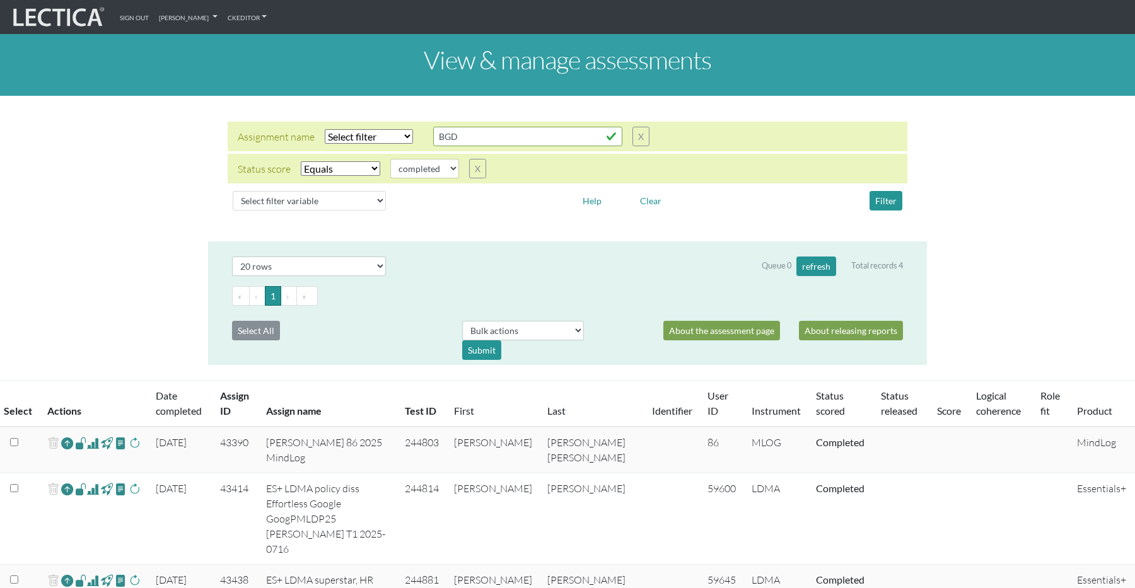
select select "20"
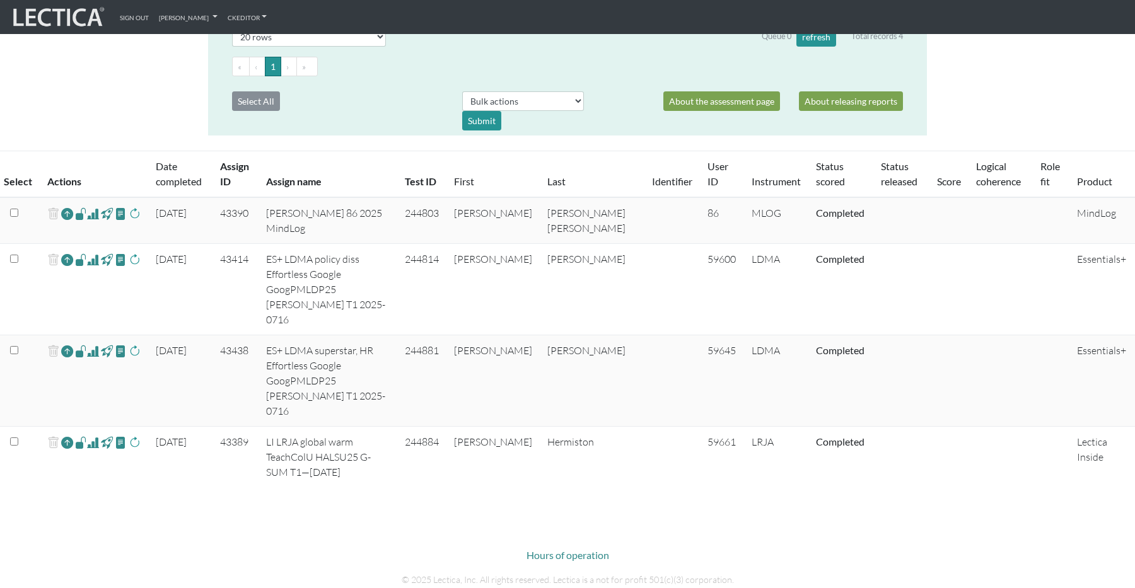
click at [94, 261] on span at bounding box center [93, 260] width 12 height 15
click at [447, 257] on td "244814" at bounding box center [421, 289] width 49 height 91
copy td "244814"
click at [581, 336] on td "[PERSON_NAME]" at bounding box center [592, 381] width 105 height 91
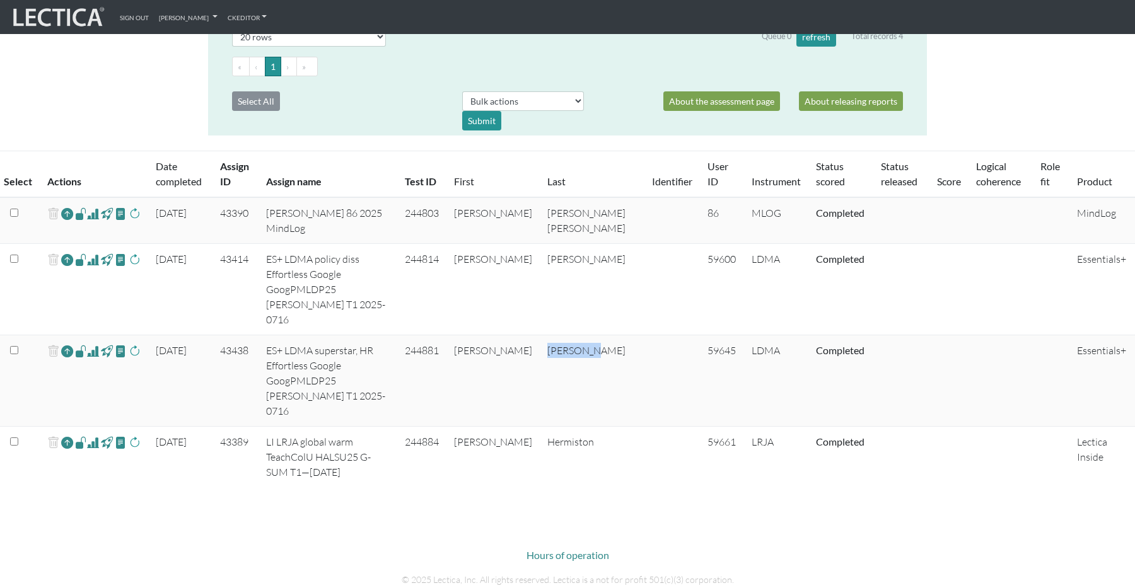
click at [581, 336] on td "[PERSON_NAME]" at bounding box center [592, 381] width 105 height 91
copy td "[PERSON_NAME]"
click at [447, 336] on td "244881" at bounding box center [421, 381] width 49 height 91
copy td "244881"
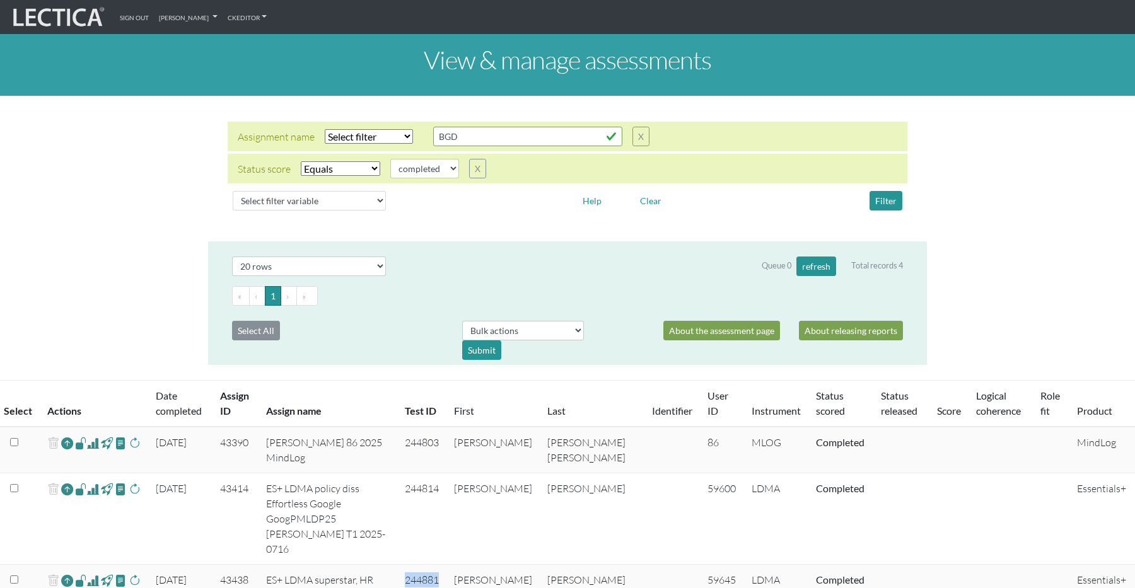
scroll to position [12, 0]
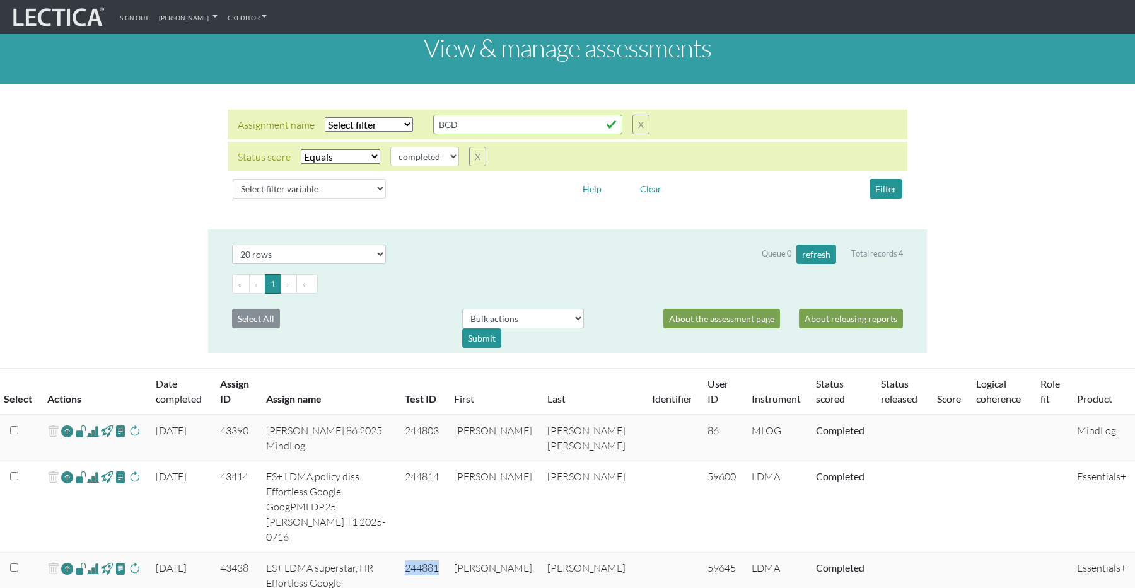
click at [353, 124] on select "Select filter Equals Does not equal Contains Does not contain Starts with Ends …" at bounding box center [369, 124] width 88 height 15
click at [274, 188] on select "Select filter variable Assignment name Assignment ID Clarity persuasive Clarity…" at bounding box center [309, 189] width 153 height 20
select select "user__last_name"
select select
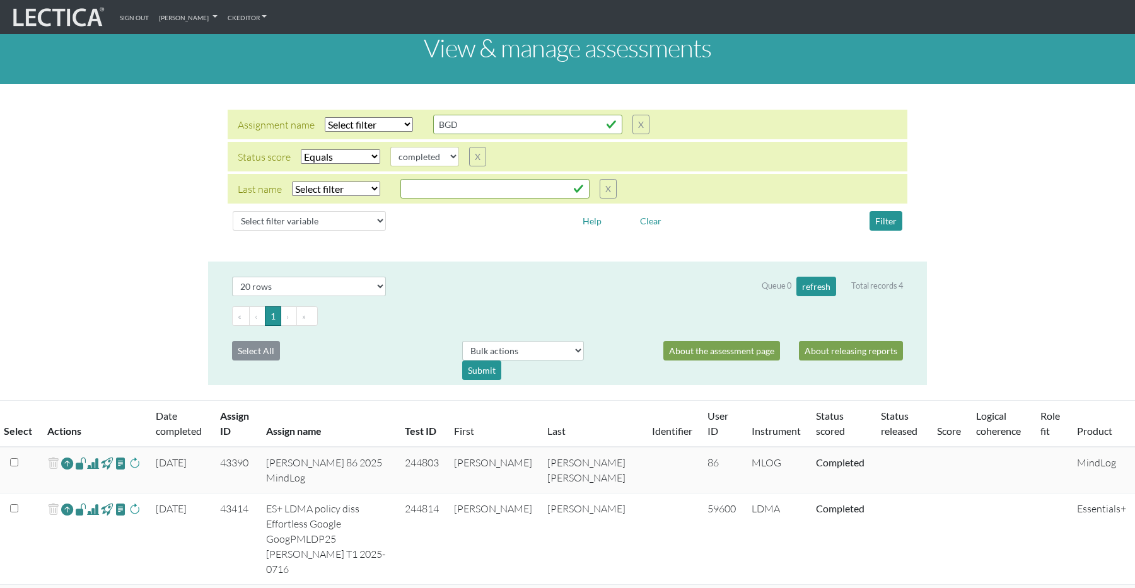
click at [331, 187] on select "Select filter Equals Does not equal Contains Does not contain Starts with Ends …" at bounding box center [336, 189] width 88 height 15
select select "iexact"
click at [433, 134] on input "text" at bounding box center [527, 125] width 189 height 20
type input "W"
click at [607, 190] on button "X" at bounding box center [608, 189] width 17 height 20
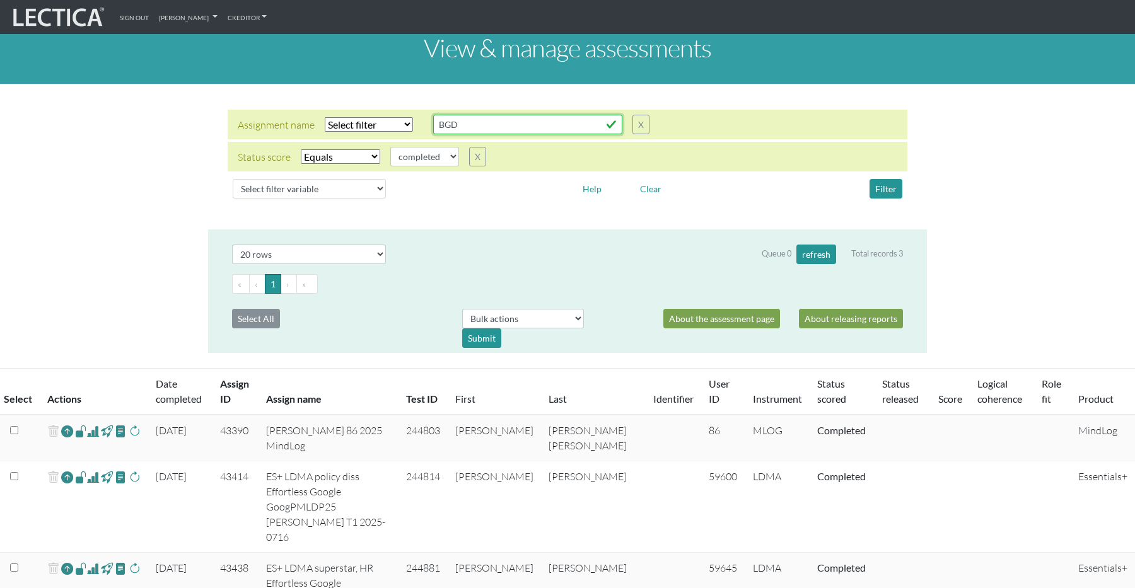
click at [467, 126] on input "BGD" at bounding box center [527, 125] width 189 height 20
drag, startPoint x: 478, startPoint y: 127, endPoint x: 433, endPoint y: 125, distance: 45.5
click at [433, 125] on input "BGD" at bounding box center [527, 125] width 189 height 20
type input "Effortless"
click at [366, 124] on select "Select filter Equals Does not equal Contains Does not contain Starts with Ends …" at bounding box center [369, 124] width 88 height 15
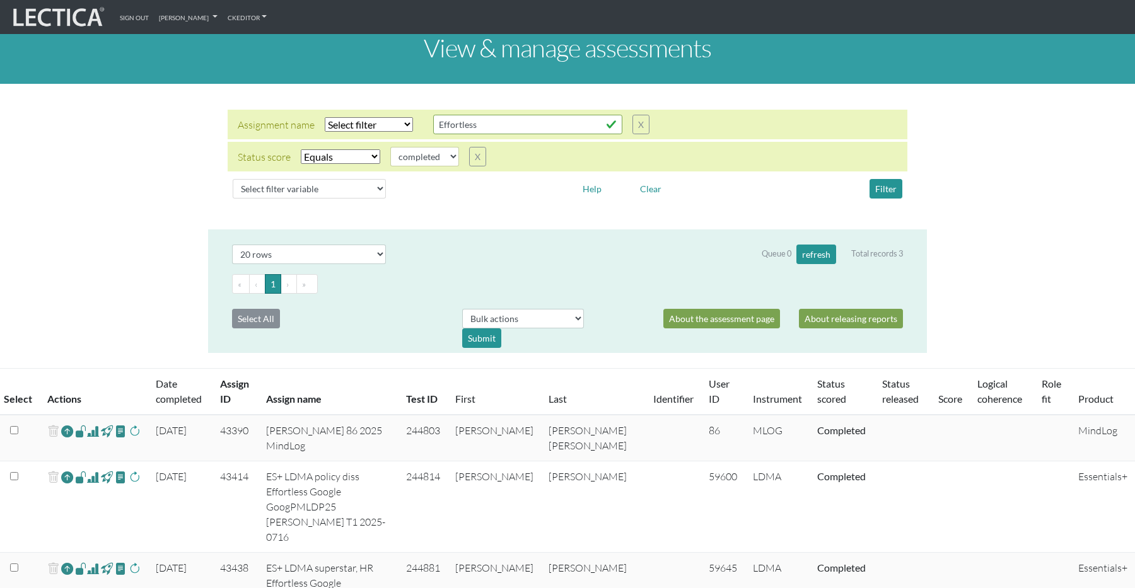
select select "icontains"
click at [881, 190] on button "Filter" at bounding box center [886, 189] width 33 height 20
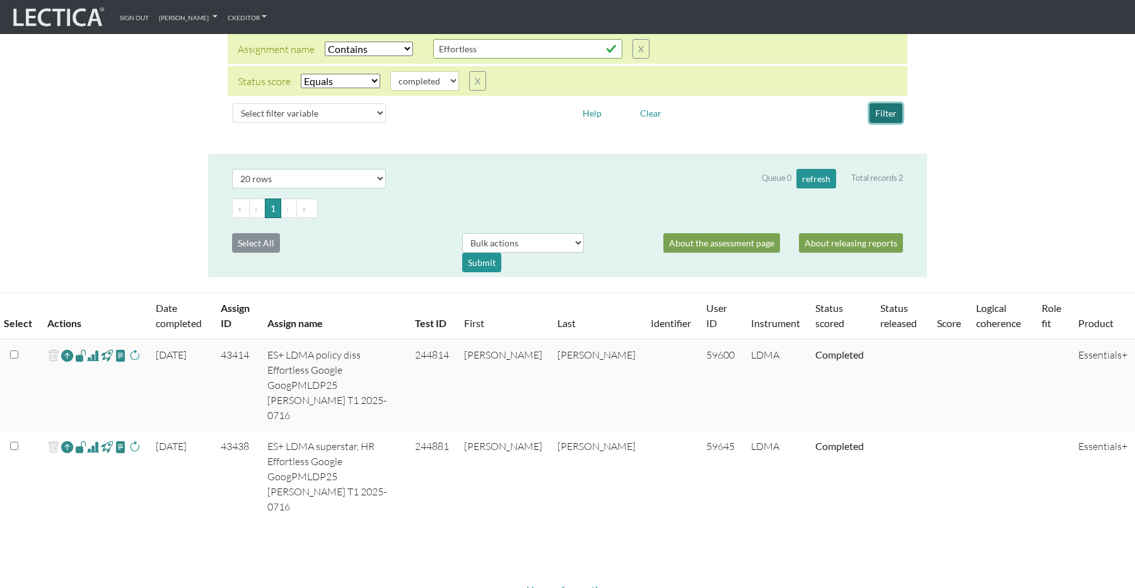
scroll to position [86, 0]
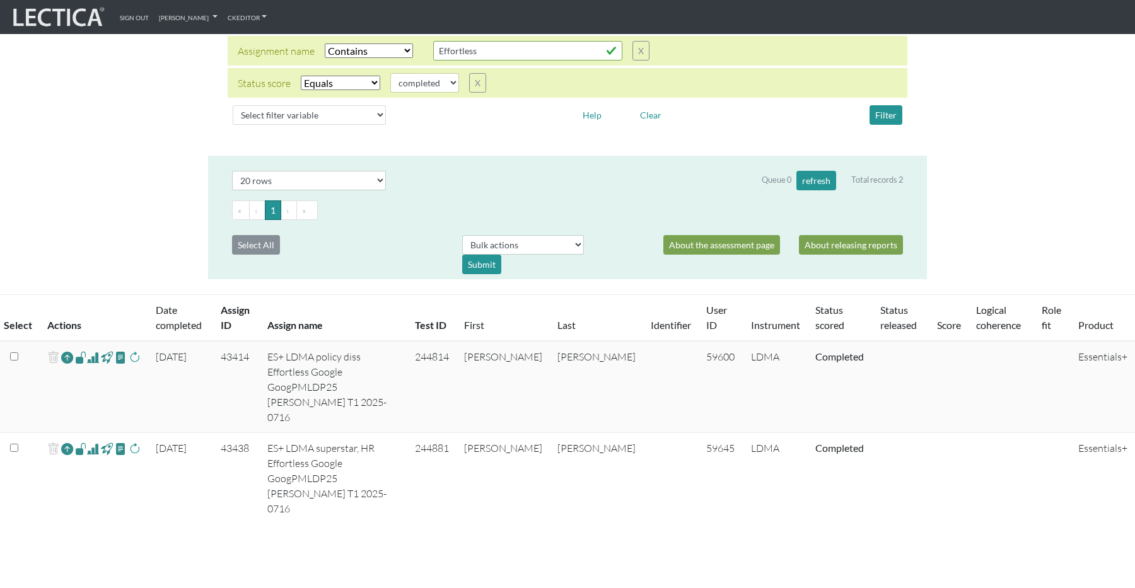
click at [343, 80] on select "Select filter Equals Does not equal" at bounding box center [340, 83] width 79 height 15
click at [890, 112] on button "Filter" at bounding box center [886, 115] width 33 height 20
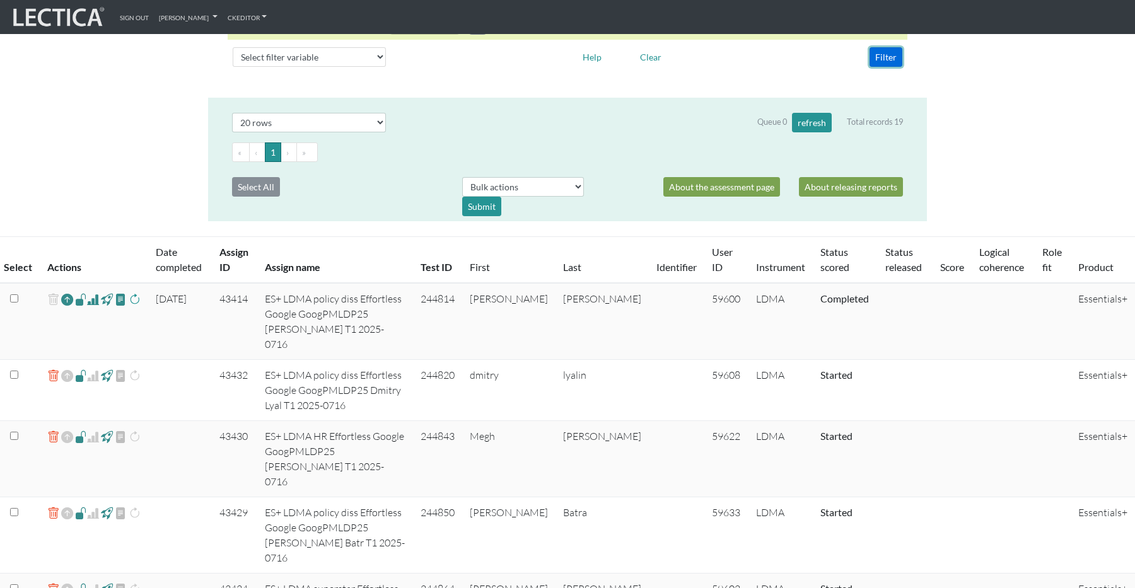
scroll to position [146, 0]
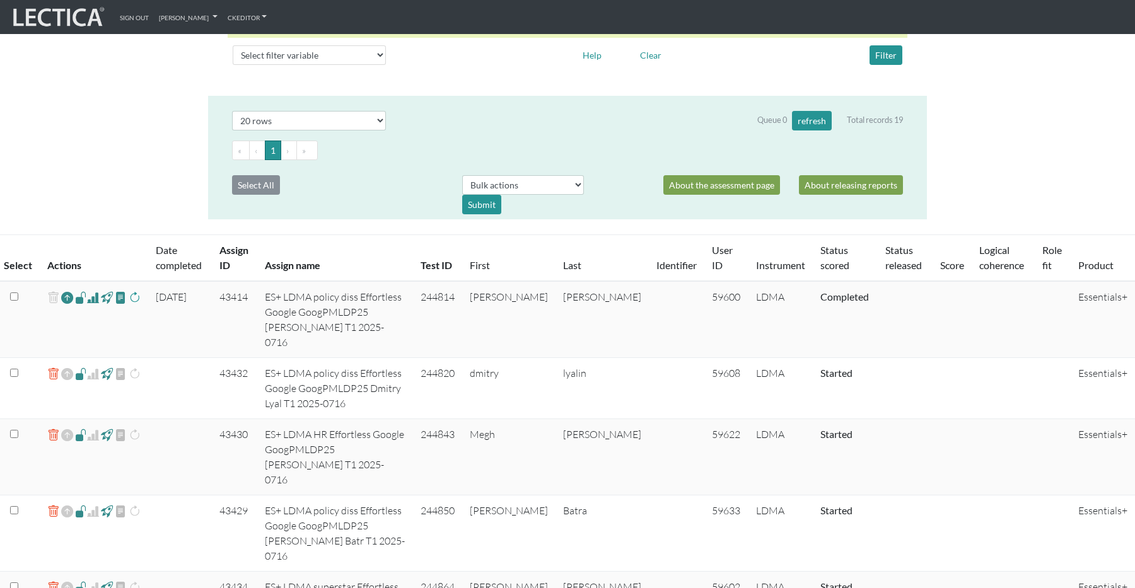
click at [184, 262] on link "Date completed" at bounding box center [179, 257] width 46 height 27
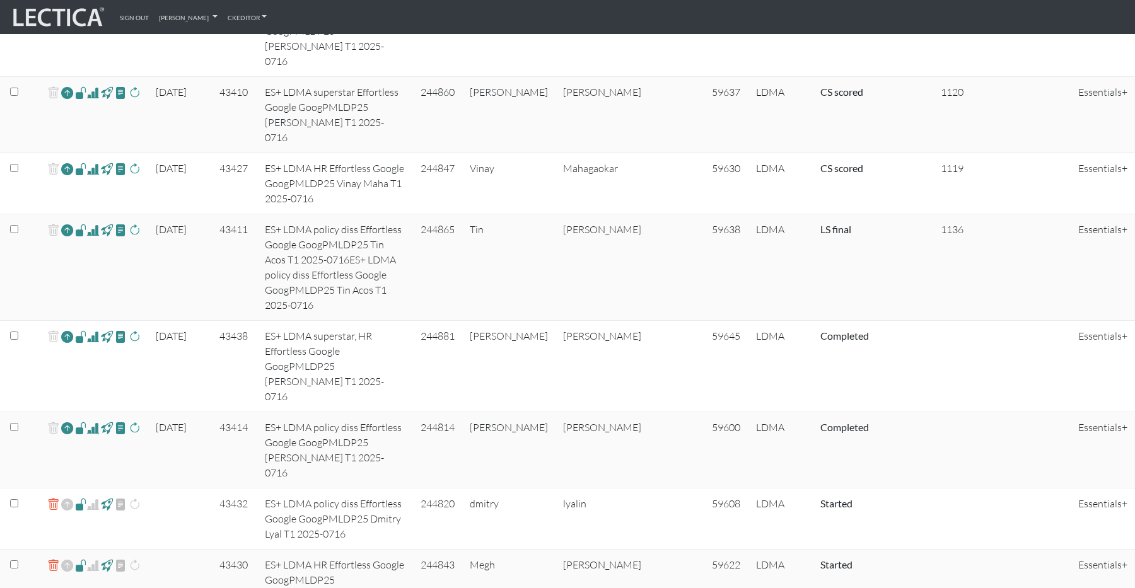
scroll to position [917, 0]
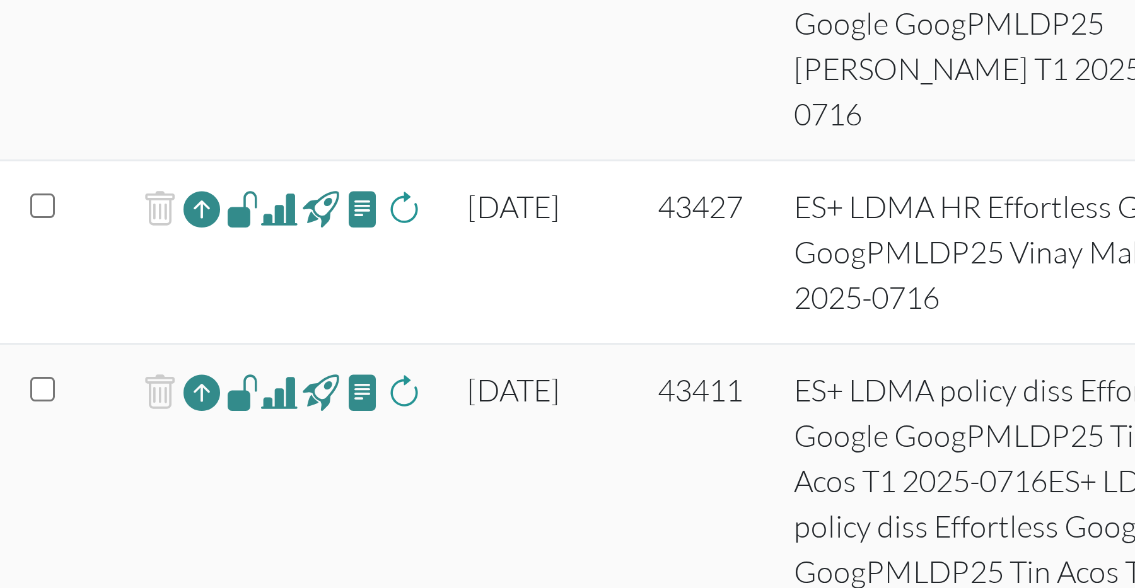
click at [108, 320] on td at bounding box center [94, 365] width 108 height 91
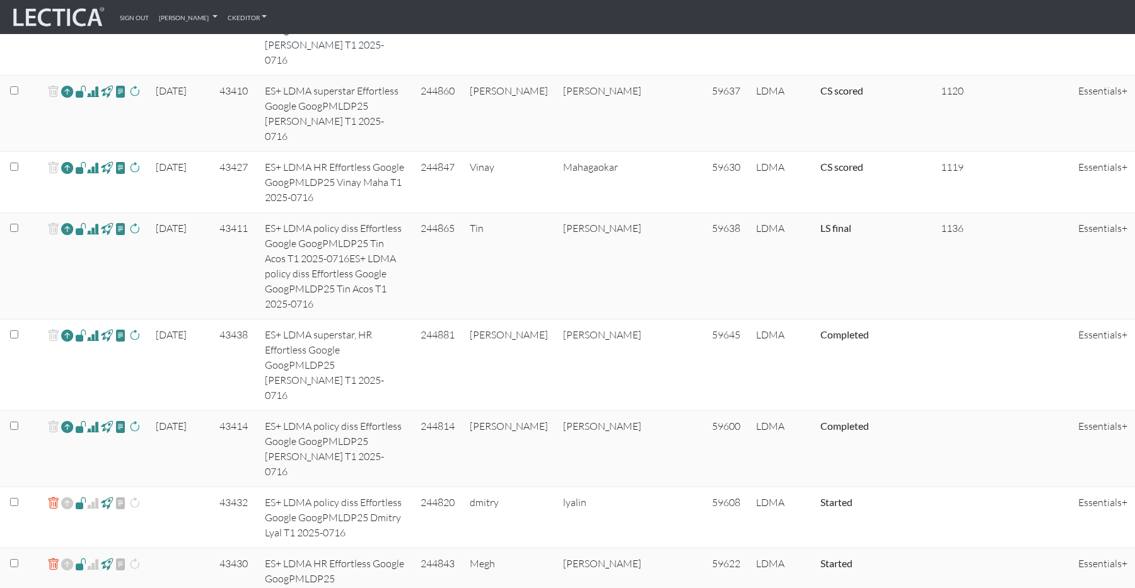
click at [135, 329] on span at bounding box center [135, 336] width 12 height 15
click at [135, 420] on span at bounding box center [135, 427] width 12 height 15
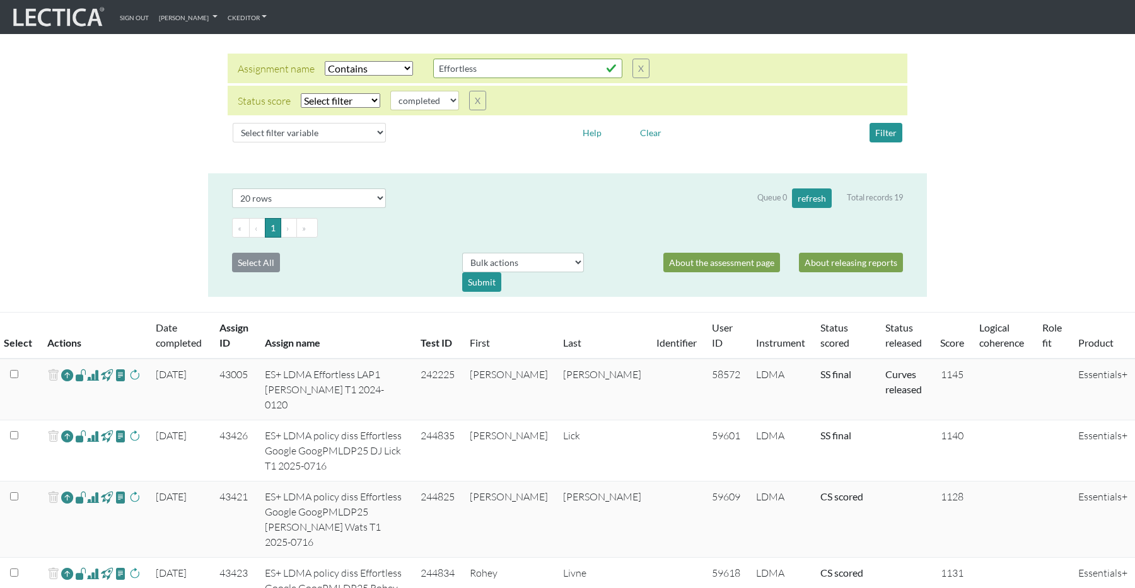
scroll to position [69, 0]
click at [174, 341] on link "Date completed" at bounding box center [179, 334] width 46 height 27
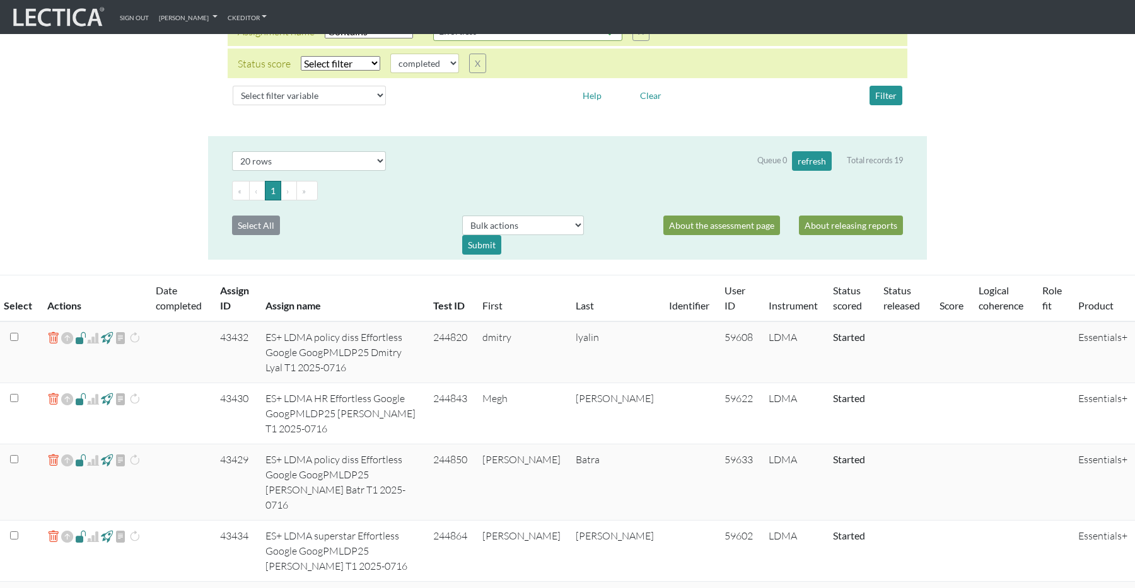
scroll to position [0, 0]
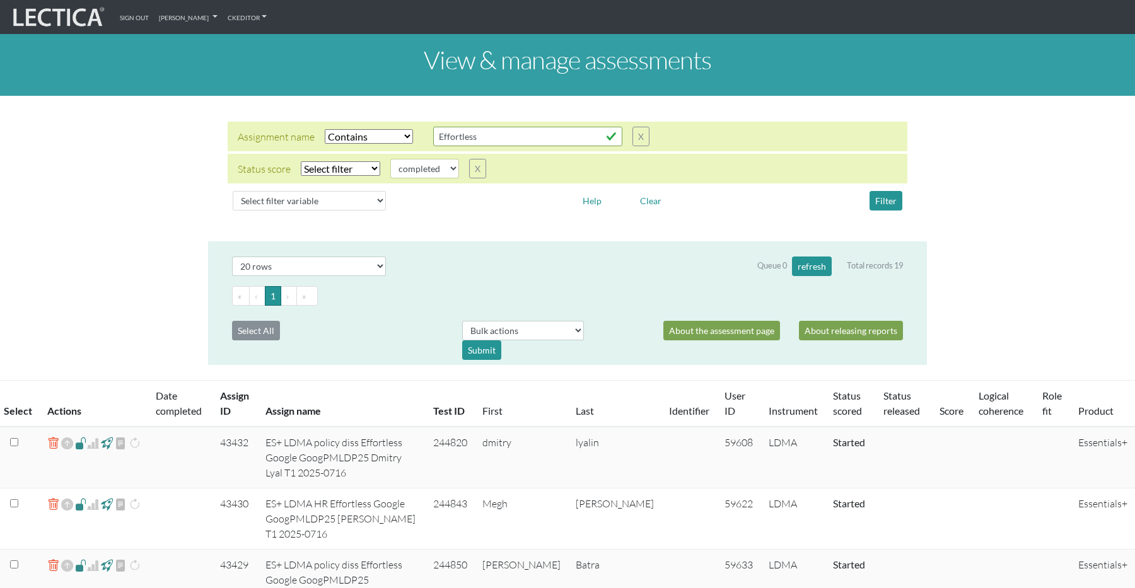
click at [328, 165] on select "Select filter Equals Does not equal" at bounding box center [340, 168] width 79 height 15
select select "iexact"
click at [447, 166] on select "completed created finalized_cs finalized_ls finalized_ss scored_cs started subm…" at bounding box center [424, 169] width 69 height 20
select select "scored_cs"
click at [887, 194] on button "Filter" at bounding box center [886, 201] width 33 height 20
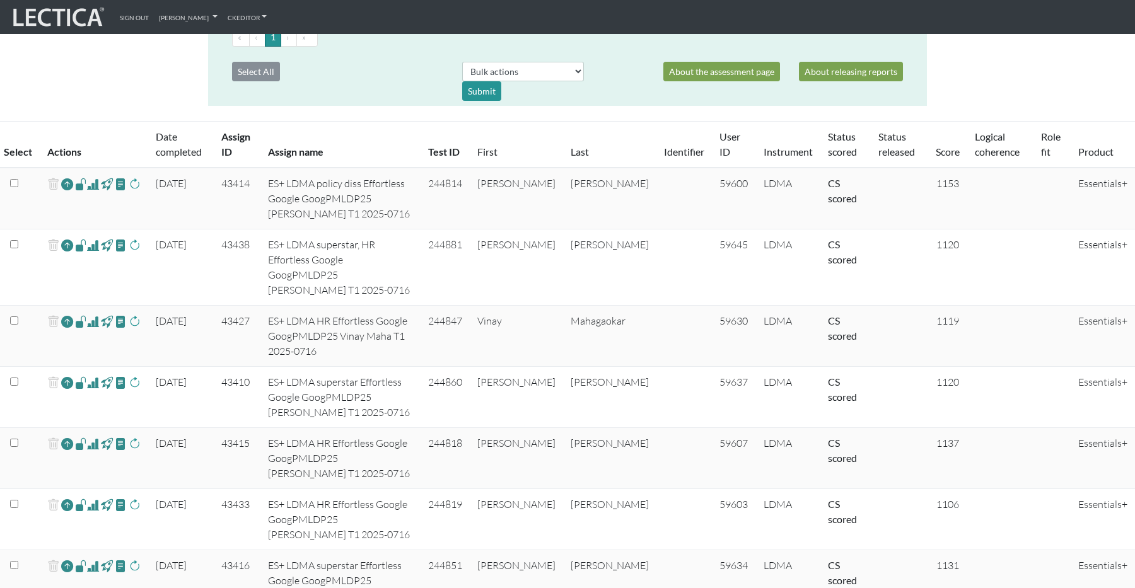
scroll to position [266, 0]
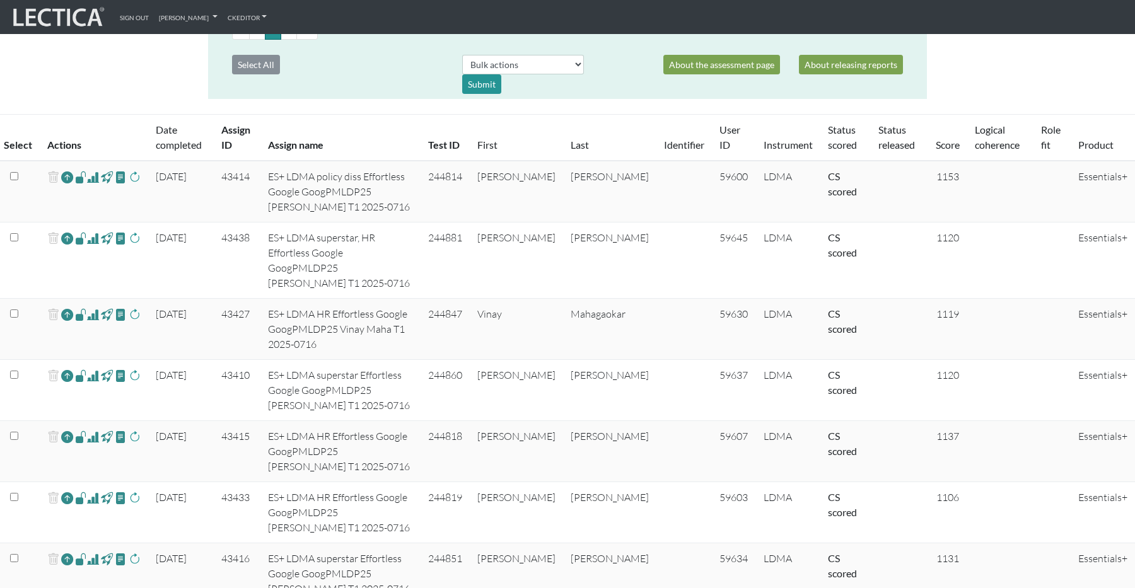
click at [184, 145] on link "Date completed" at bounding box center [179, 137] width 46 height 27
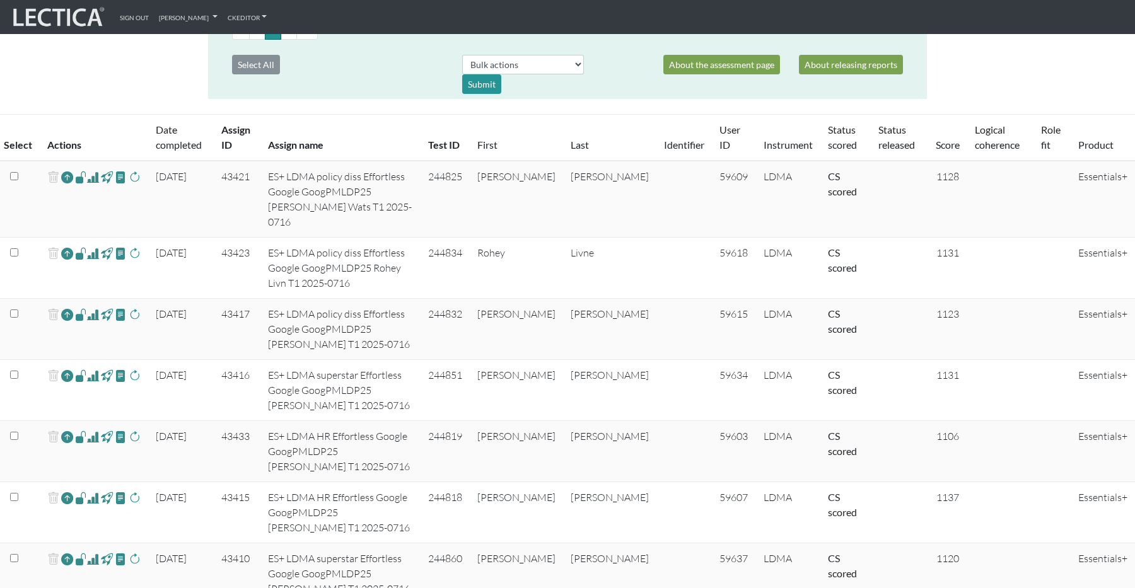
click at [92, 178] on span at bounding box center [93, 177] width 12 height 15
